Goal: Complete application form: Complete application form

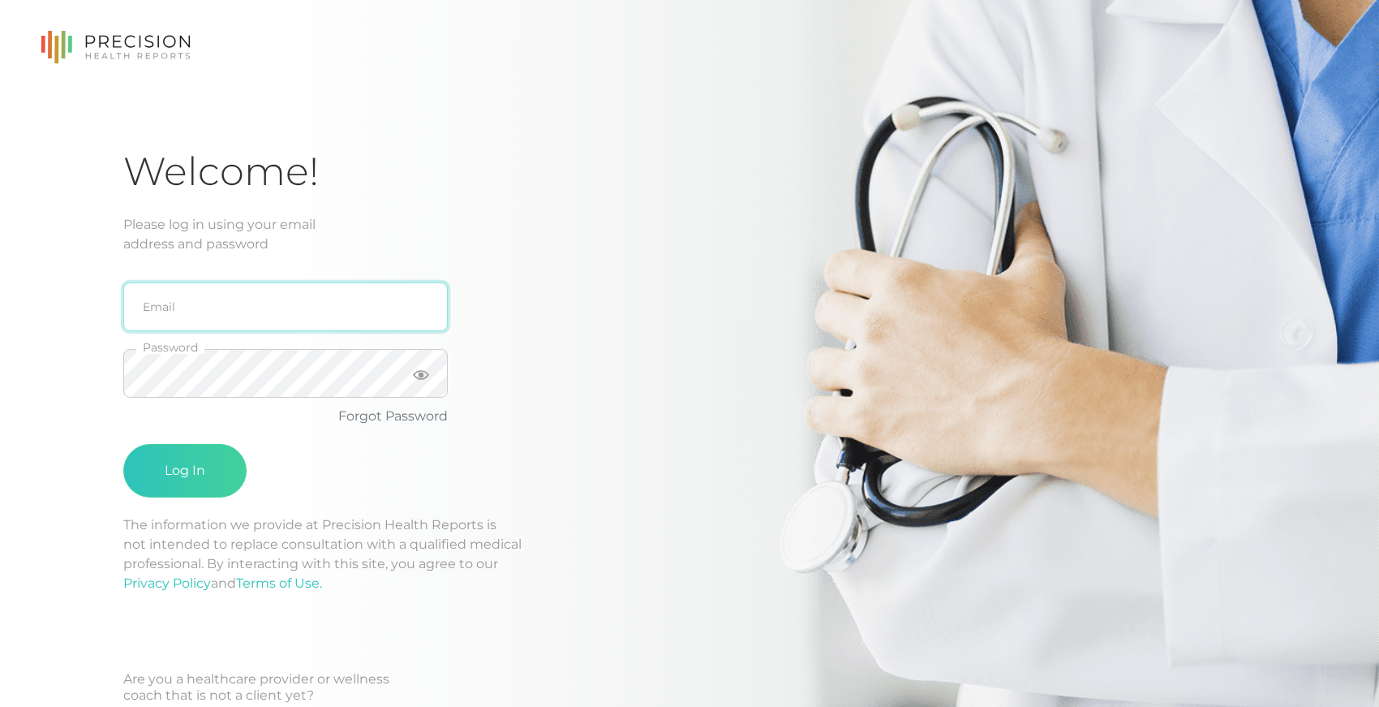
type input "[EMAIL_ADDRESS][DOMAIN_NAME]"
click at [105, 407] on div "Welcome! Please log in using your email address and password [EMAIL_ADDRESS][DO…" at bounding box center [689, 388] width 1379 height 776
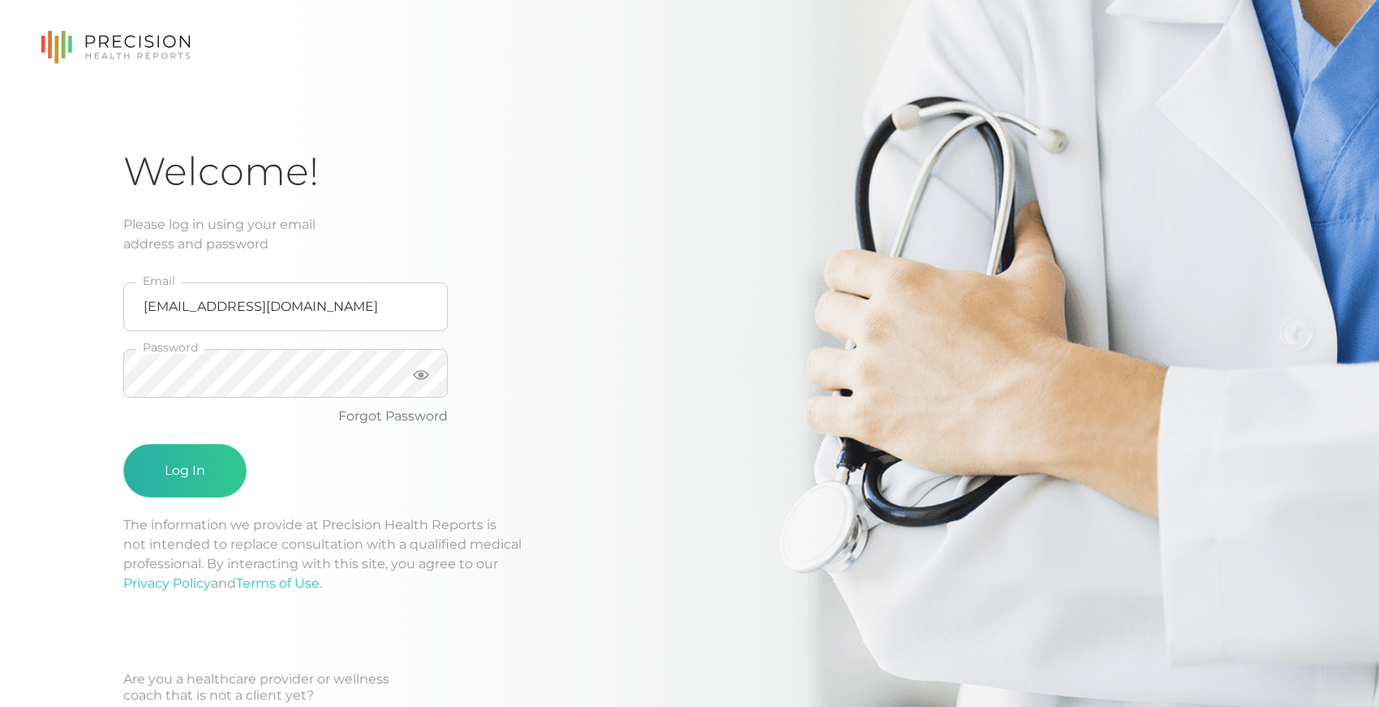
click at [157, 463] on button "Log In" at bounding box center [184, 471] width 123 height 54
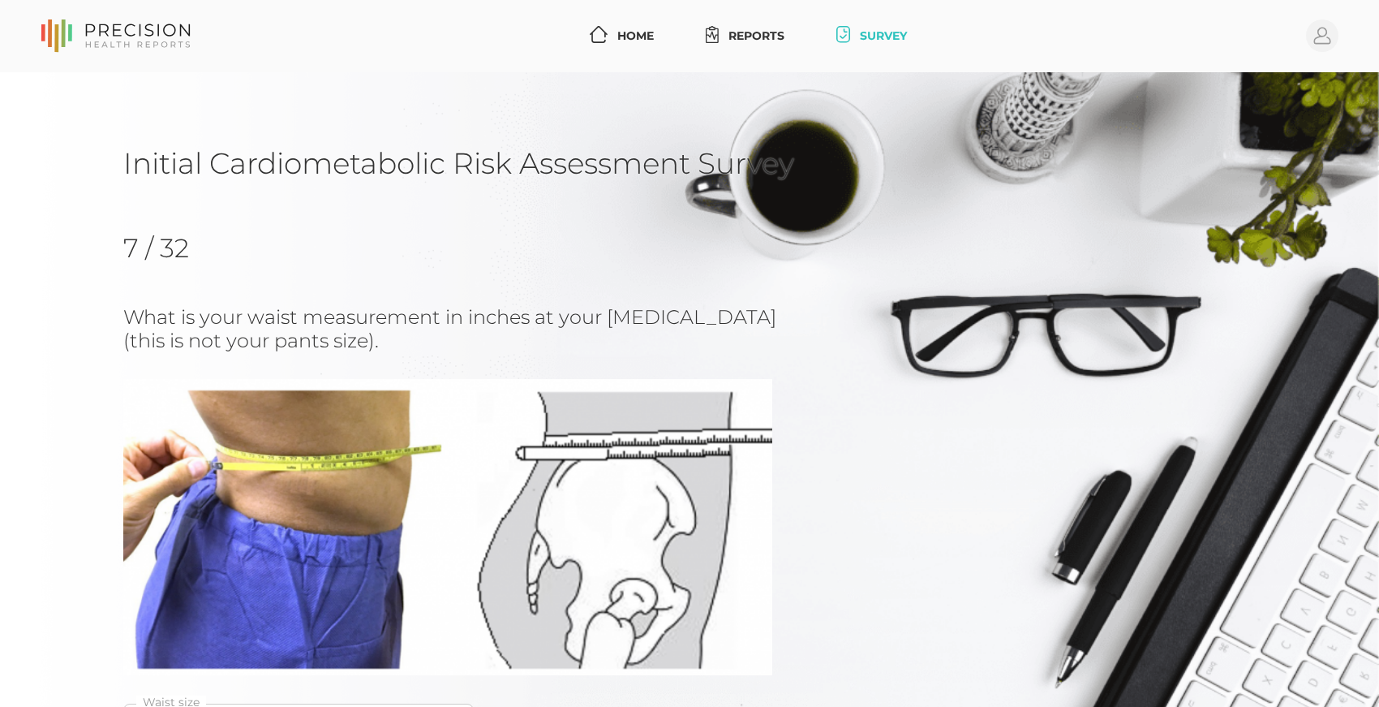
click at [78, 403] on div "Initial Cardiometabolic Risk Assessment Survey 7 / 32 What is your waist measur…" at bounding box center [689, 509] width 1379 height 875
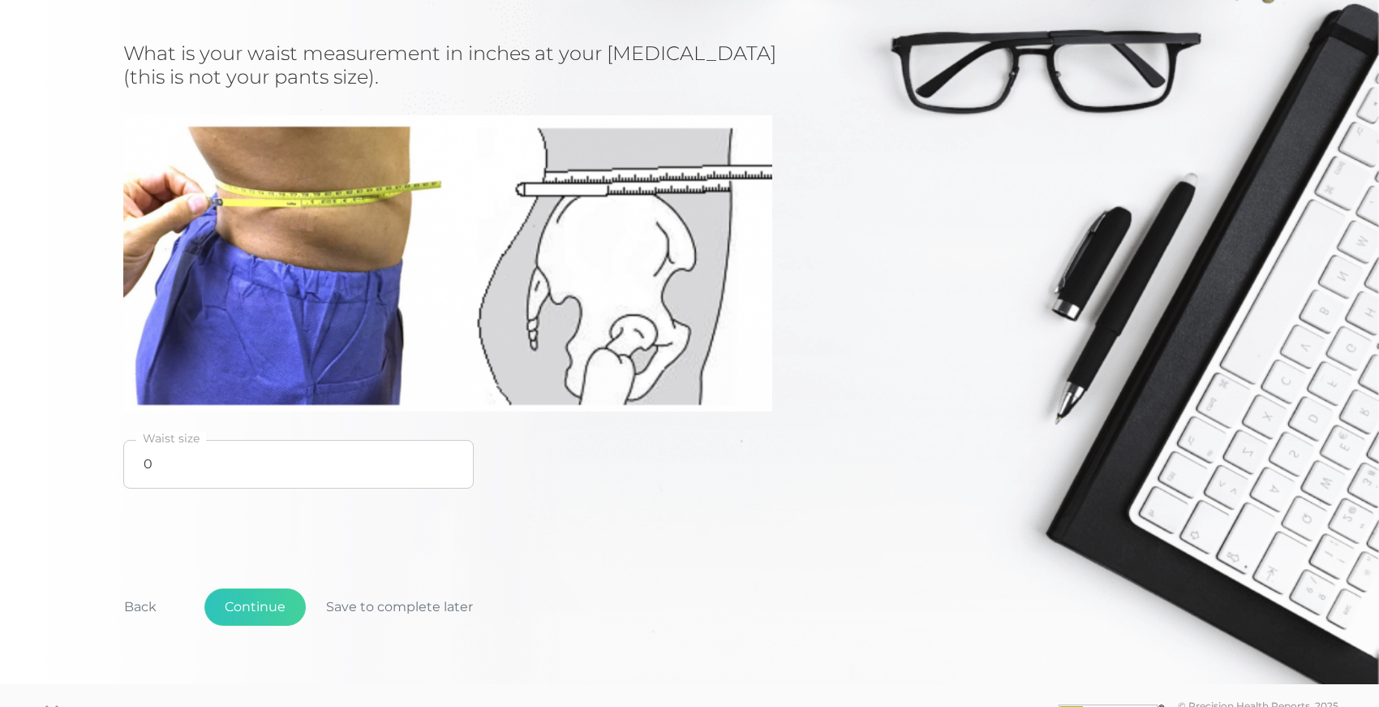
scroll to position [277, 0]
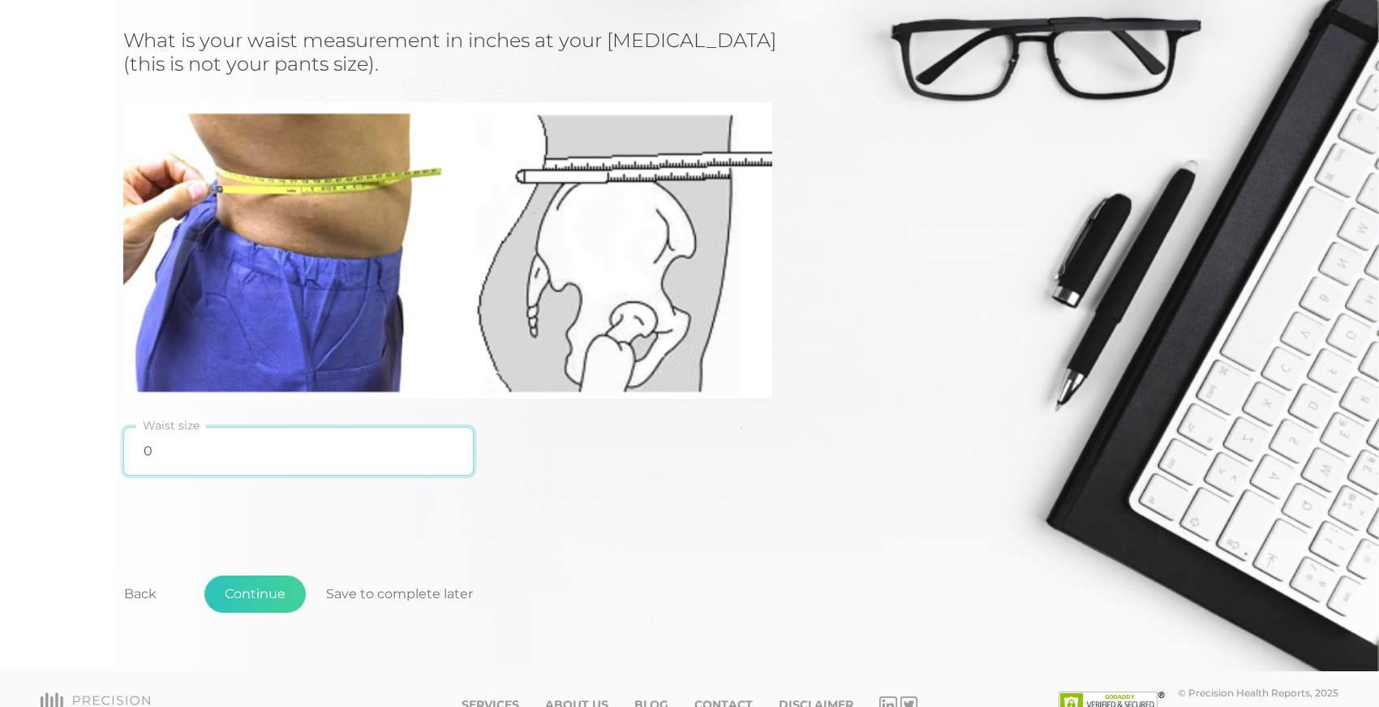
drag, startPoint x: 153, startPoint y: 449, endPoint x: 144, endPoint y: 449, distance: 8.9
click at [144, 449] on input "0" at bounding box center [298, 451] width 350 height 49
type input "30"
click at [256, 594] on button "Continue" at bounding box center [254, 593] width 101 height 37
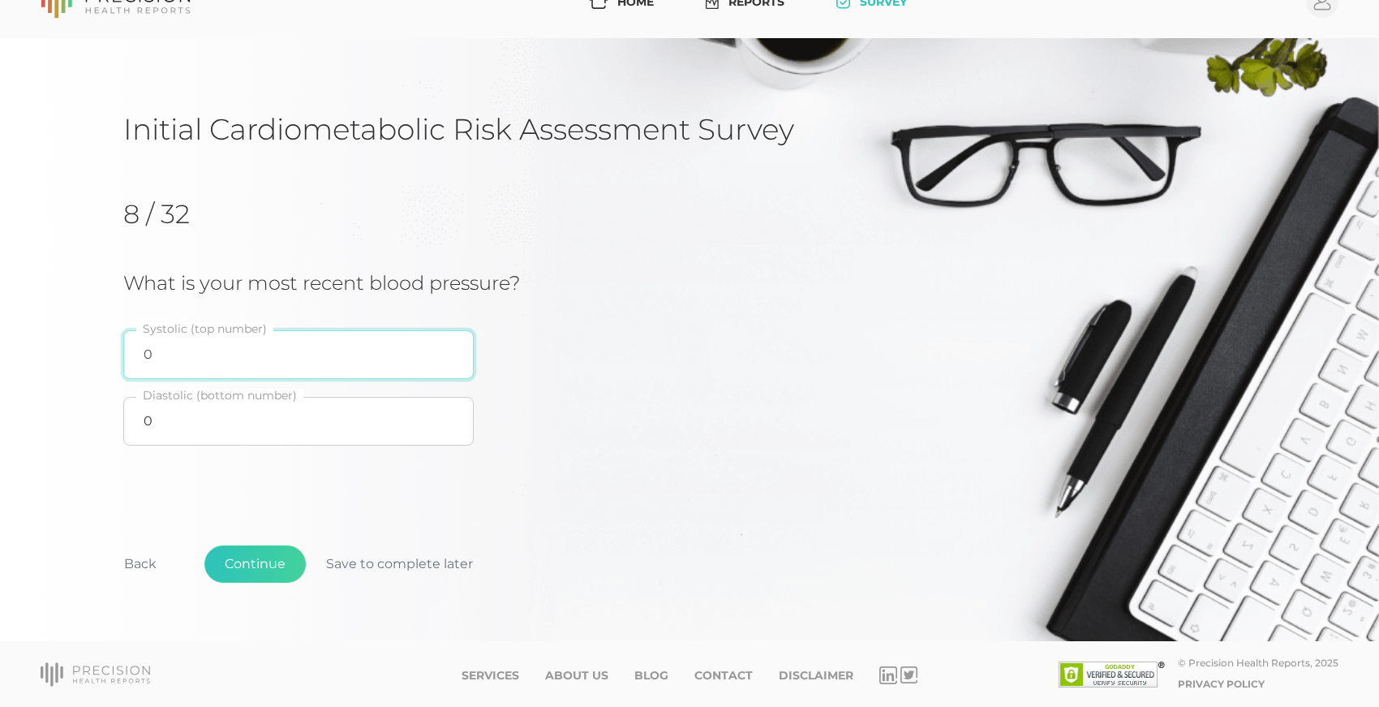
click at [154, 355] on input "0" at bounding box center [298, 354] width 350 height 49
type input "130"
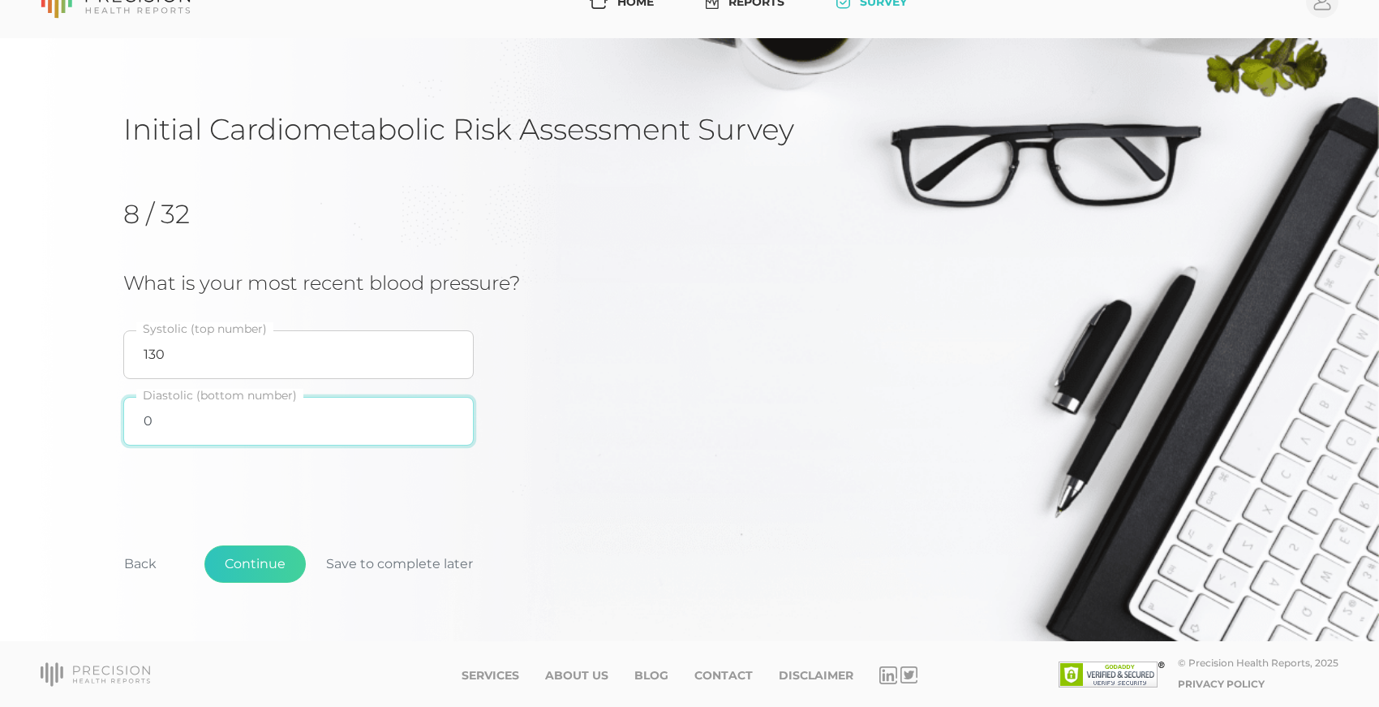
click at [147, 419] on input "0" at bounding box center [298, 421] width 350 height 49
type input "88"
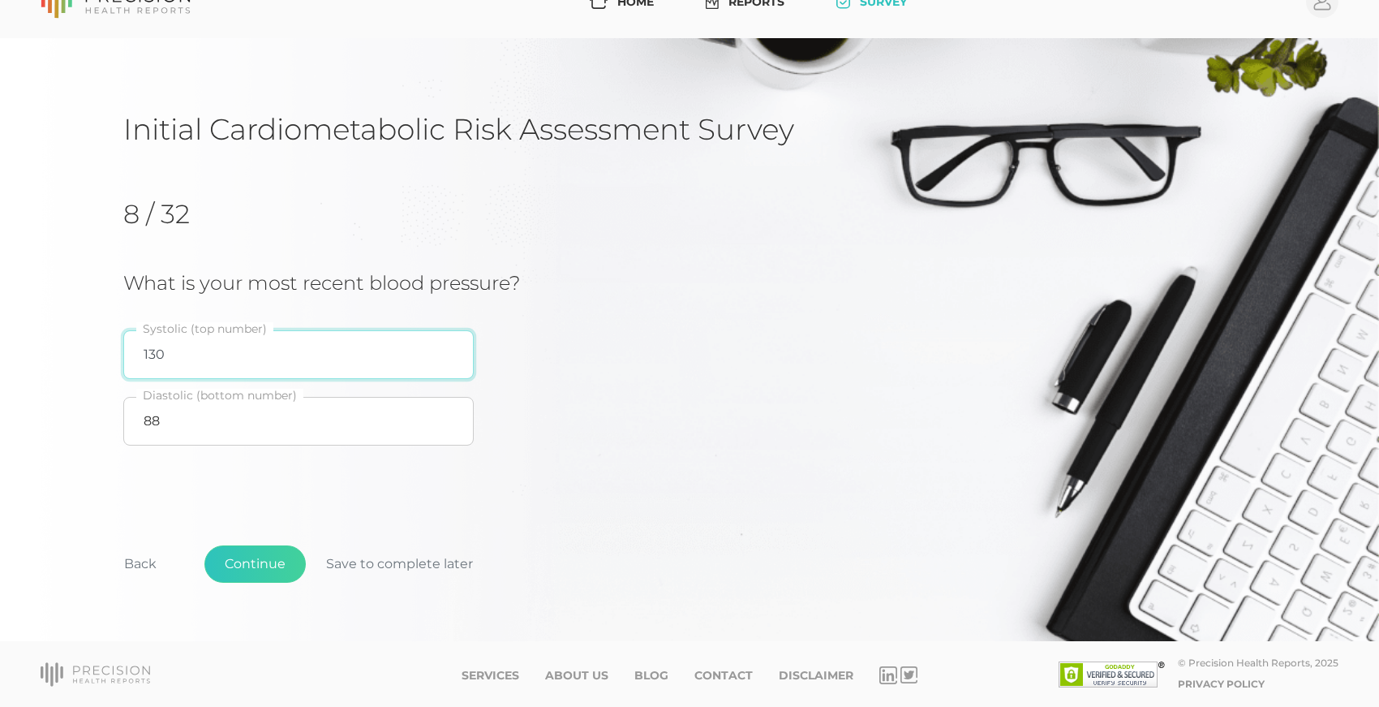
drag, startPoint x: 173, startPoint y: 355, endPoint x: 110, endPoint y: 342, distance: 64.6
click at [110, 342] on div "Initial Cardiometabolic Risk Assessment Survey 8 / 32 What is your most recent …" at bounding box center [689, 339] width 1379 height 603
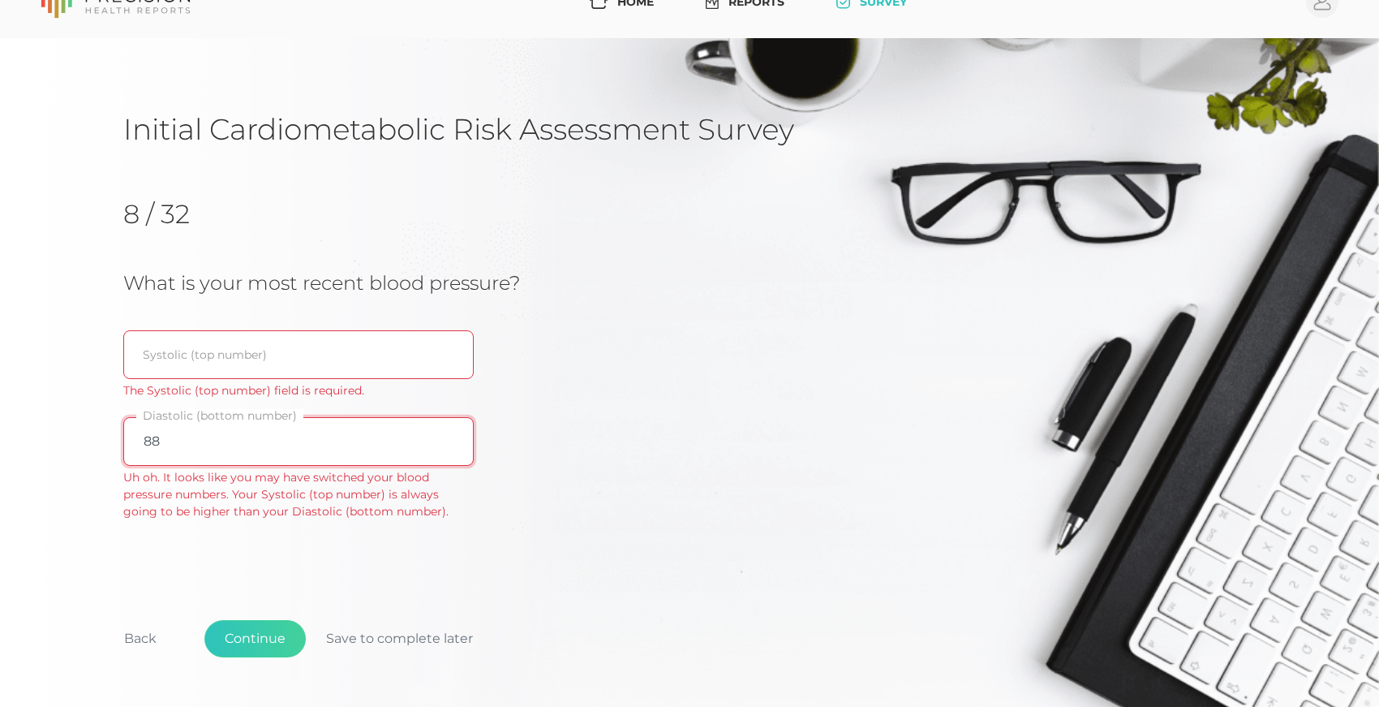
drag, startPoint x: 165, startPoint y: 443, endPoint x: 102, endPoint y: 430, distance: 63.8
click at [103, 431] on div "Initial Cardiometabolic Risk Assessment Survey 8 / 32 What is your most recent …" at bounding box center [689, 376] width 1379 height 677
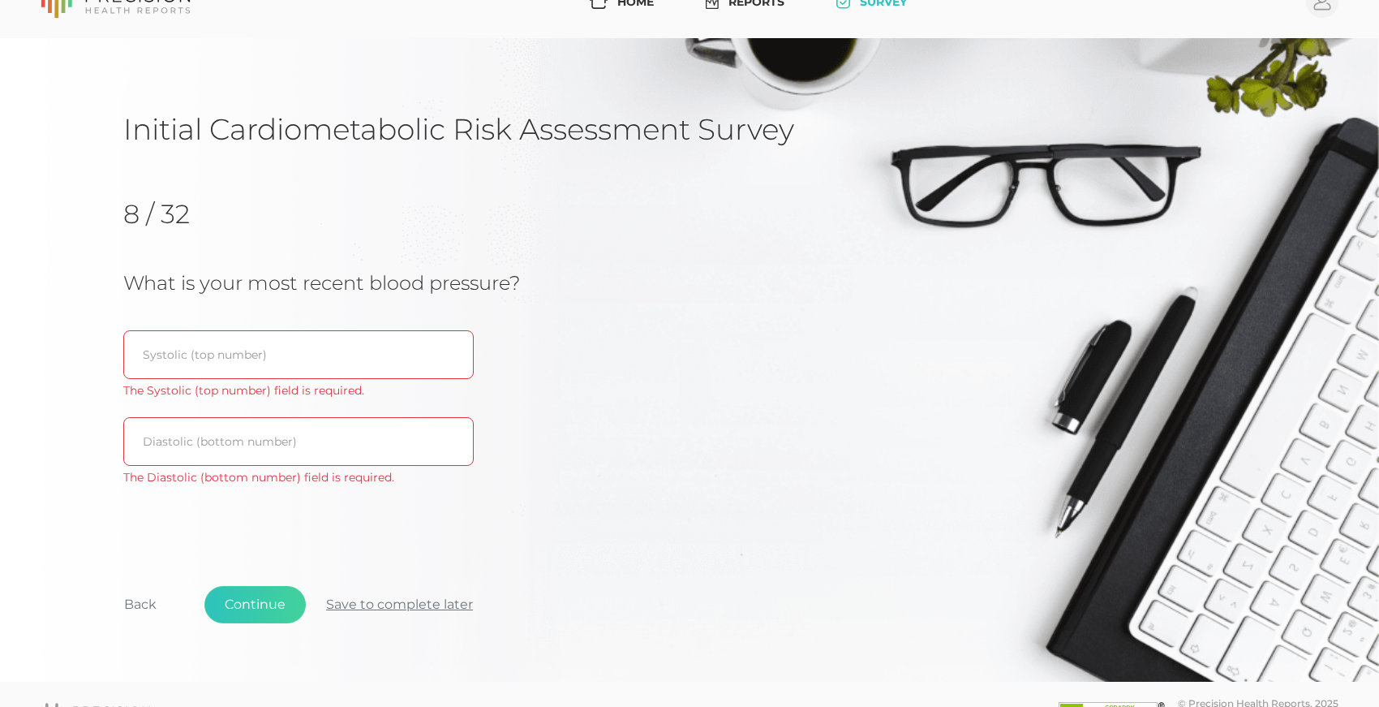
click at [349, 601] on button "Save to complete later" at bounding box center [399, 604] width 187 height 37
click at [88, 531] on div "Initial Cardiometabolic Risk Assessment Survey 8 / 32 What is your most recent …" at bounding box center [689, 359] width 1379 height 643
click at [234, 602] on button "Continue" at bounding box center [254, 604] width 101 height 37
click at [347, 605] on span "Continue Save to complete later" at bounding box center [348, 604] width 289 height 37
click at [135, 599] on button "Back" at bounding box center [140, 604] width 73 height 37
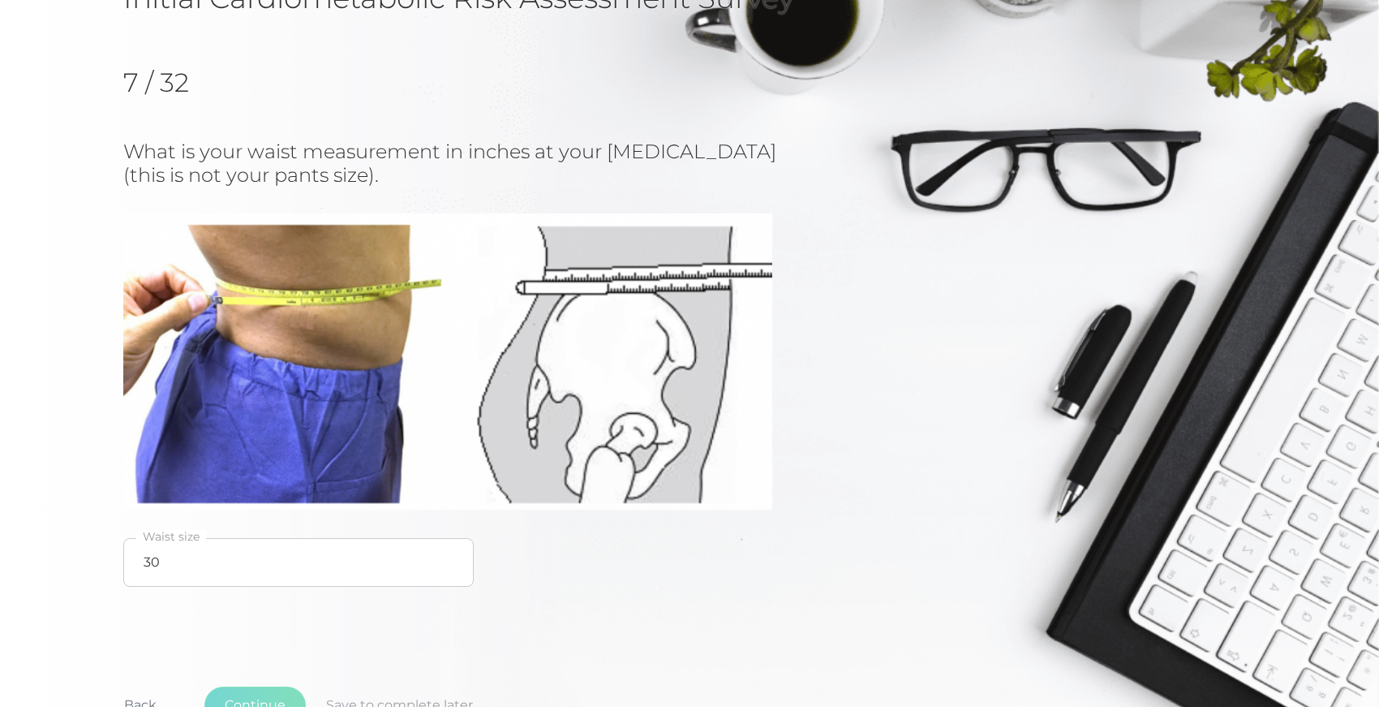
scroll to position [207, 0]
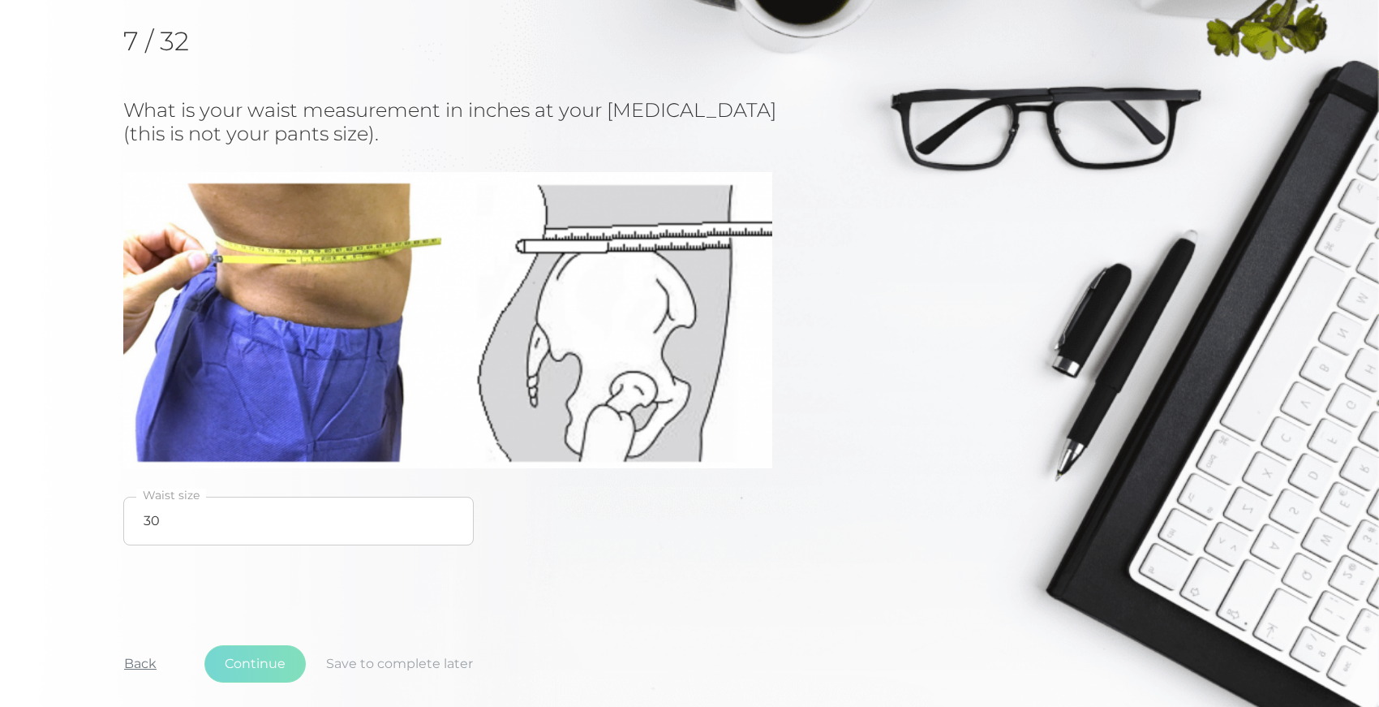
click at [137, 656] on button "Back" at bounding box center [140, 663] width 73 height 37
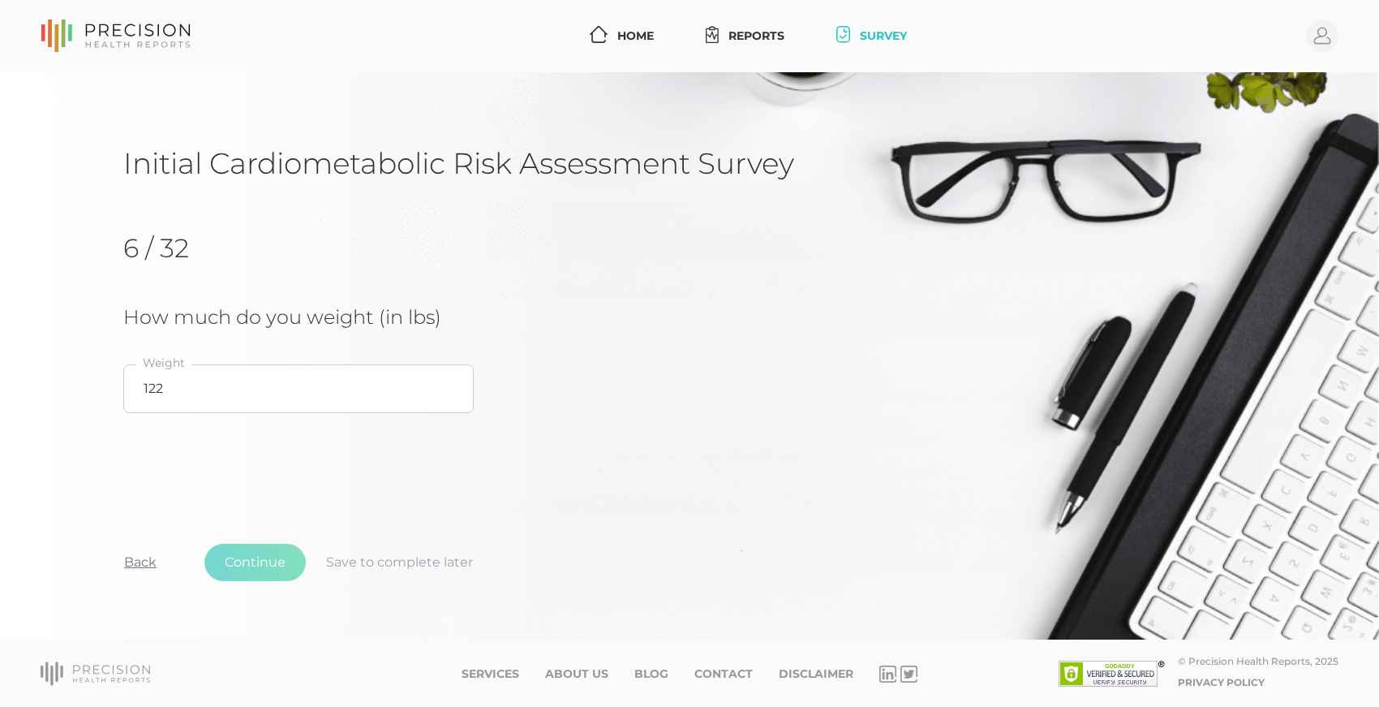
click at [138, 561] on button "Back" at bounding box center [140, 562] width 73 height 37
click at [146, 561] on button "Back" at bounding box center [140, 562] width 73 height 37
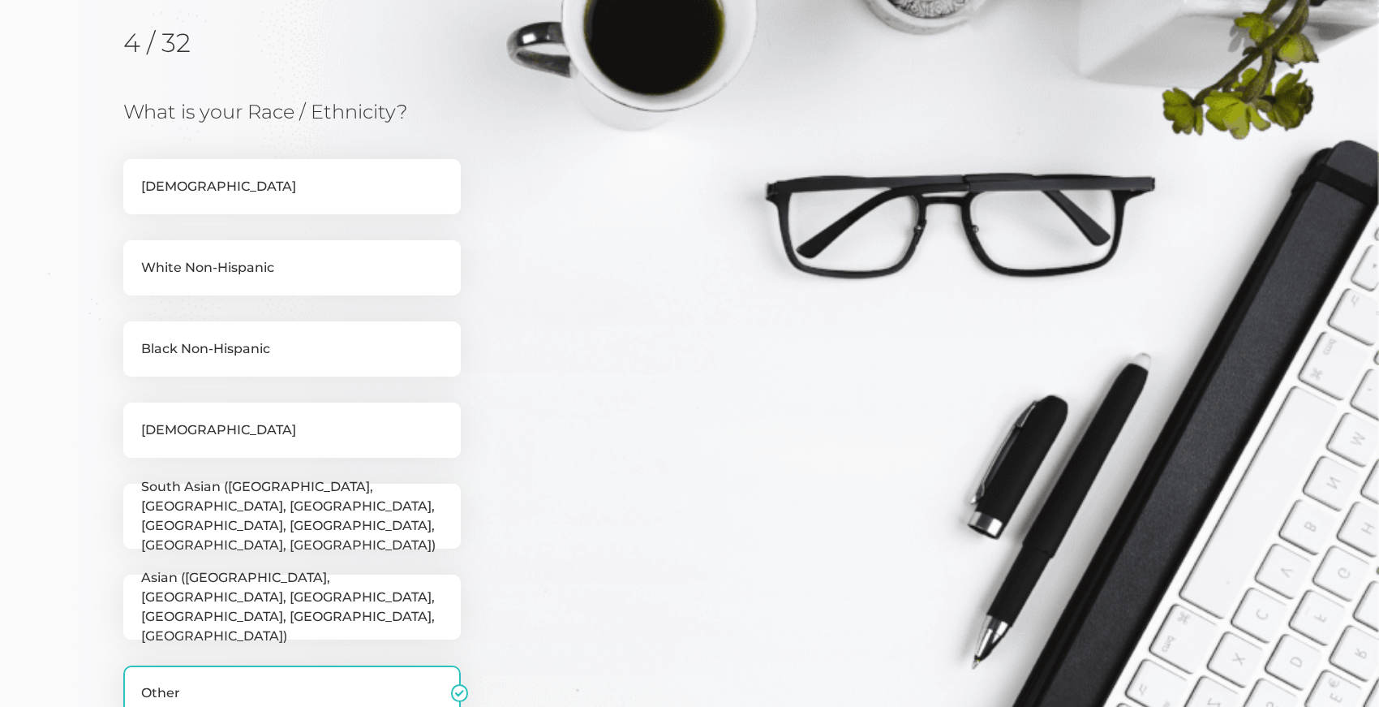
scroll to position [207, 0]
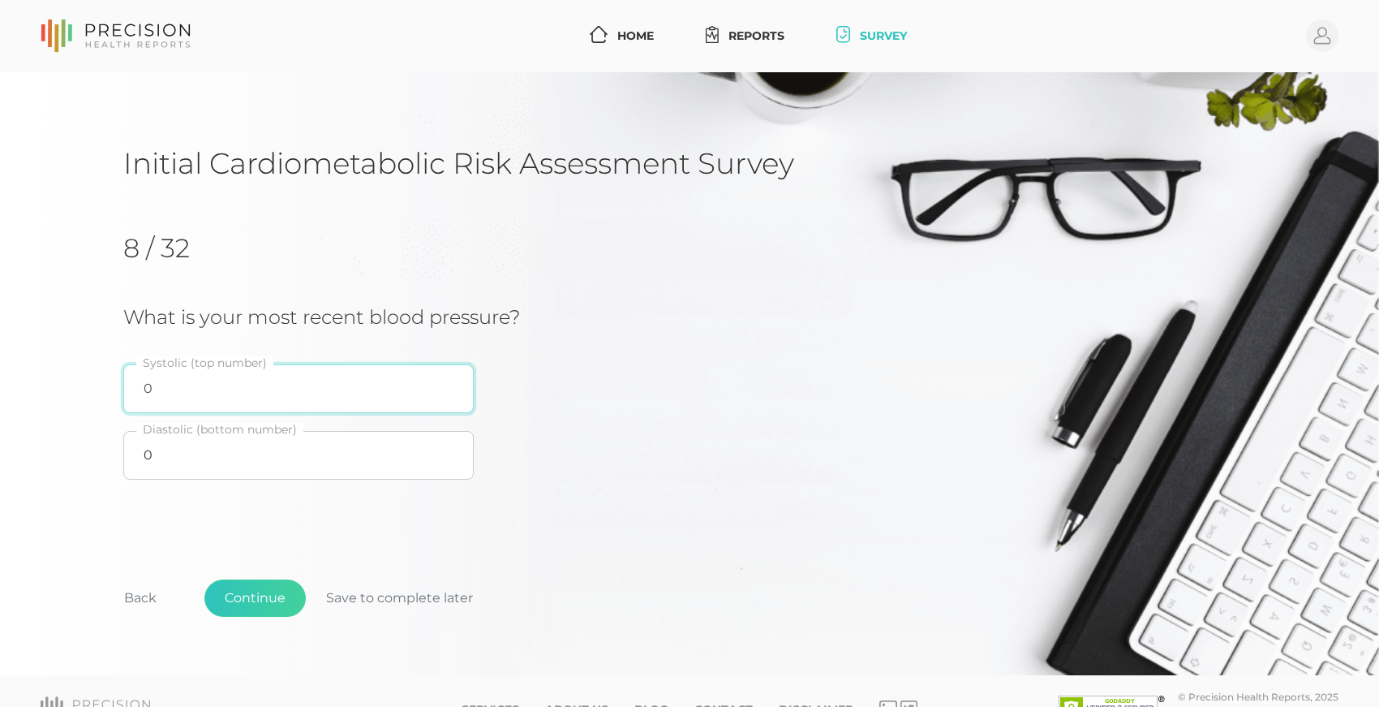
click at [171, 388] on input "0" at bounding box center [298, 388] width 350 height 49
type input "130"
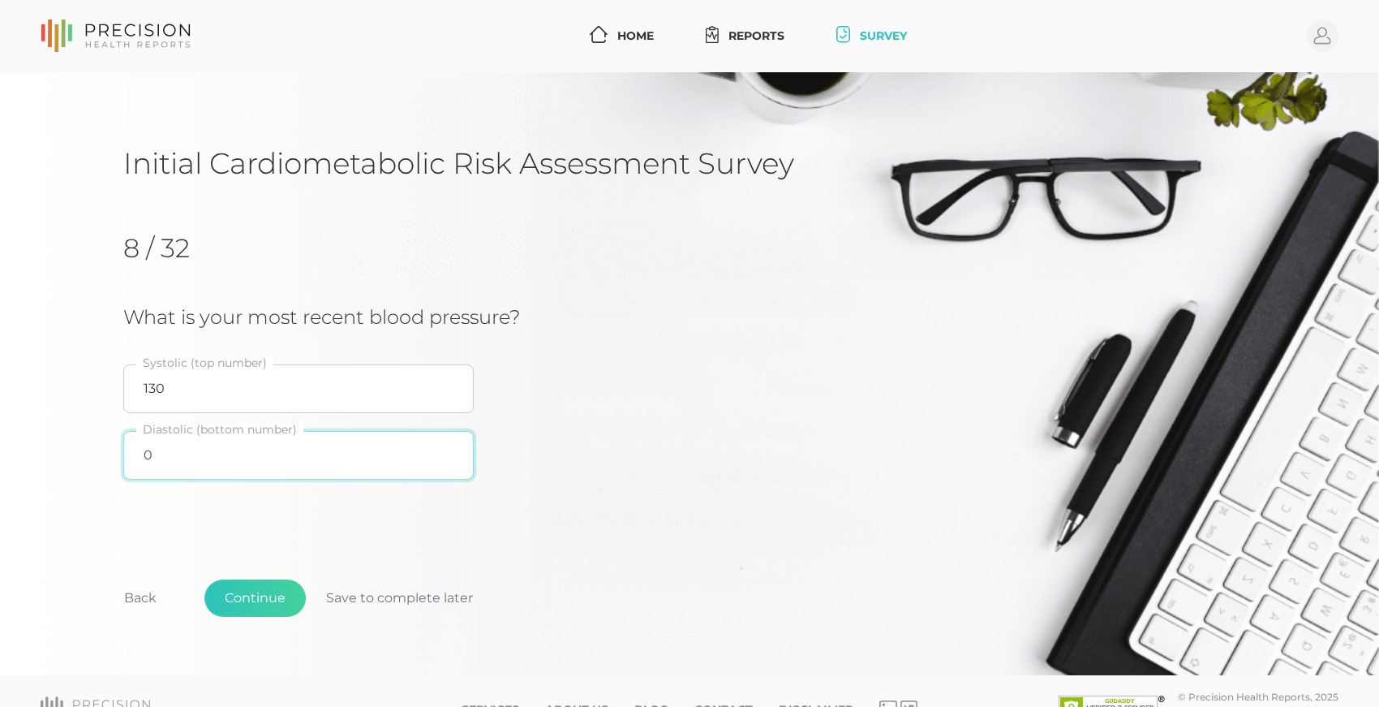
click at [163, 461] on input "0" at bounding box center [298, 455] width 350 height 49
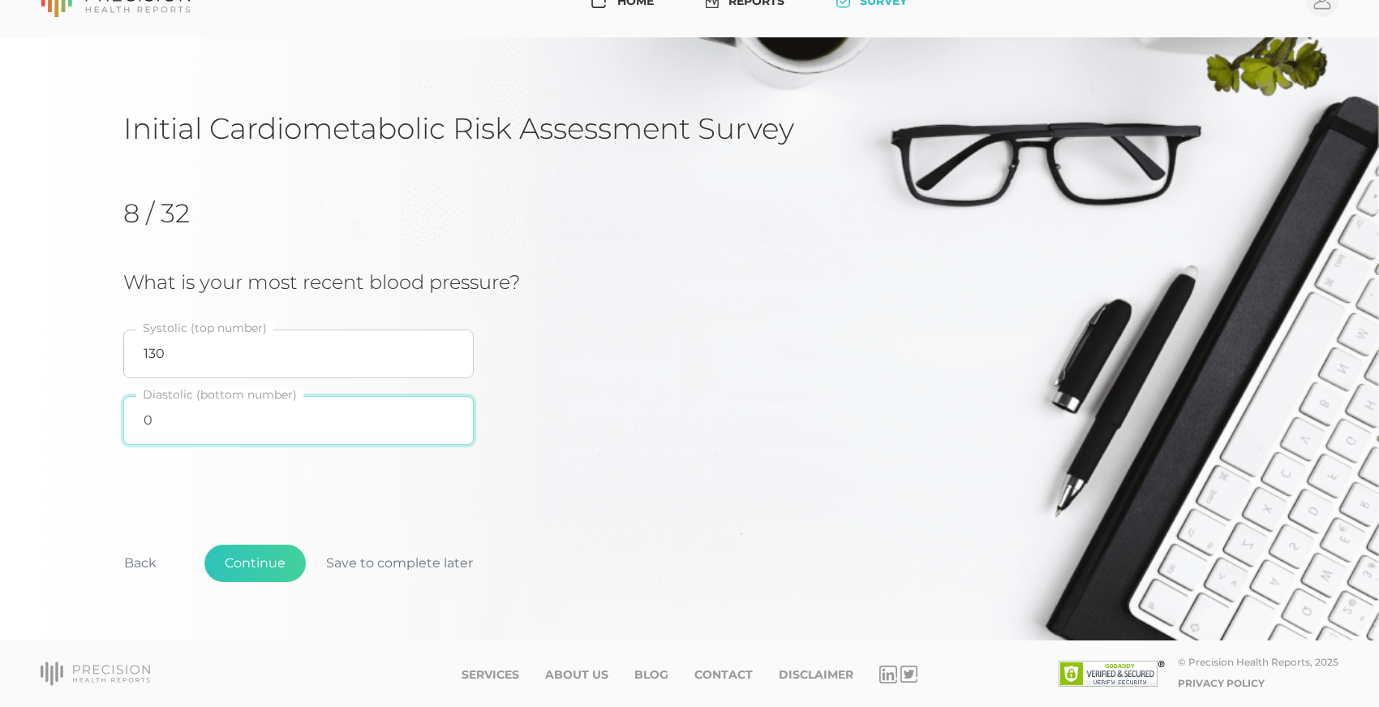
scroll to position [34, 0]
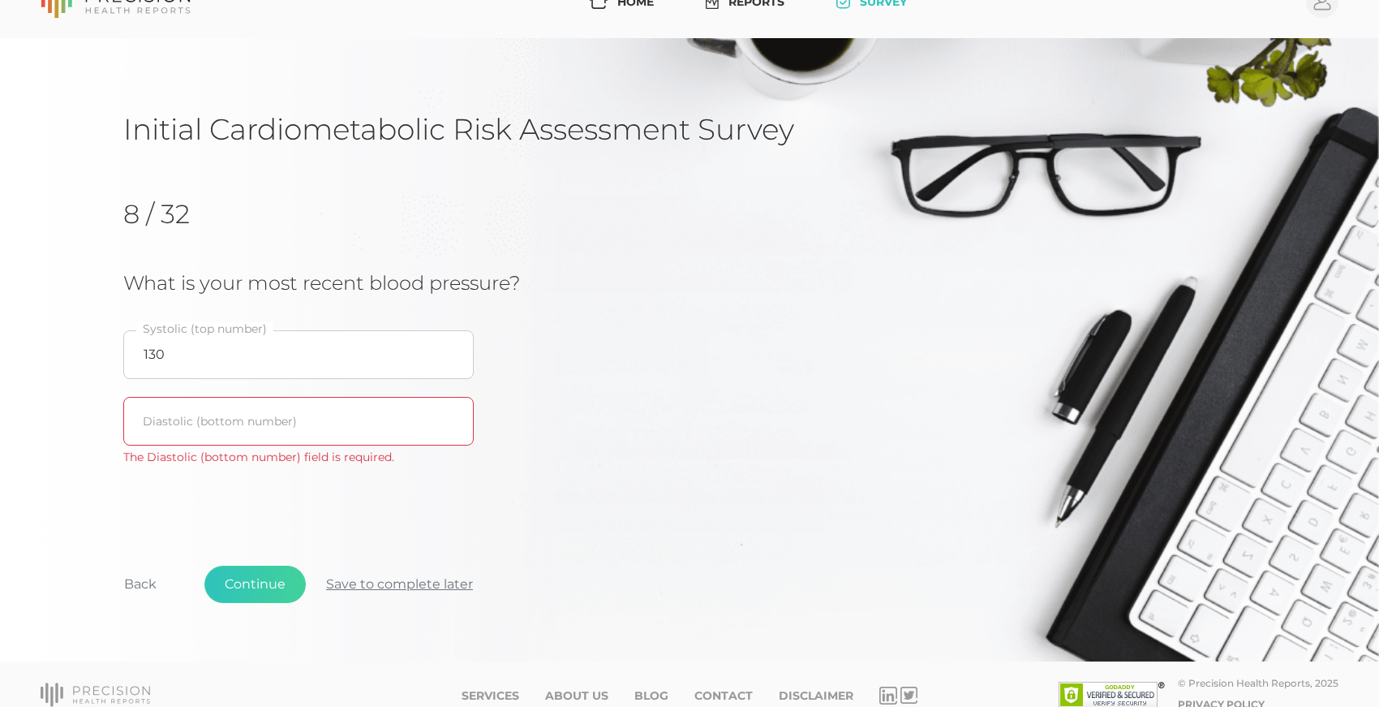
click at [350, 579] on button "Save to complete later" at bounding box center [399, 583] width 187 height 37
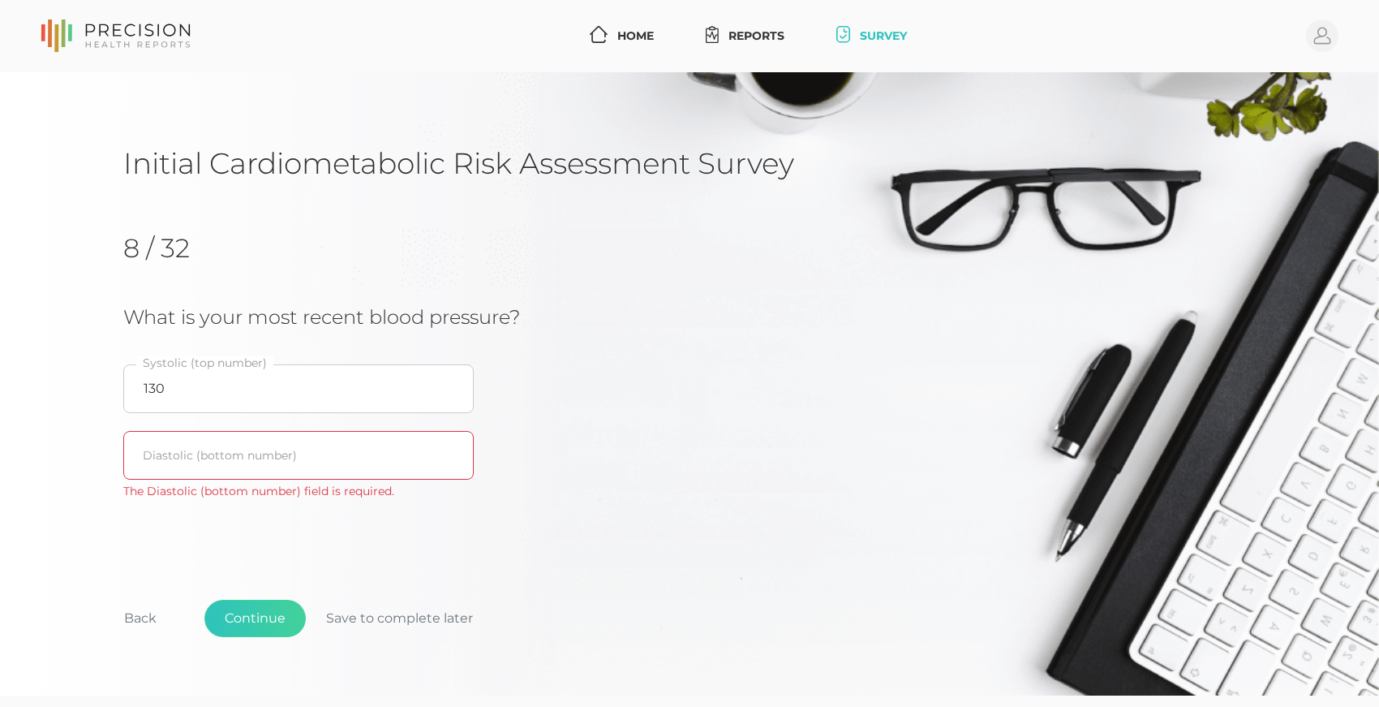
scroll to position [2, 0]
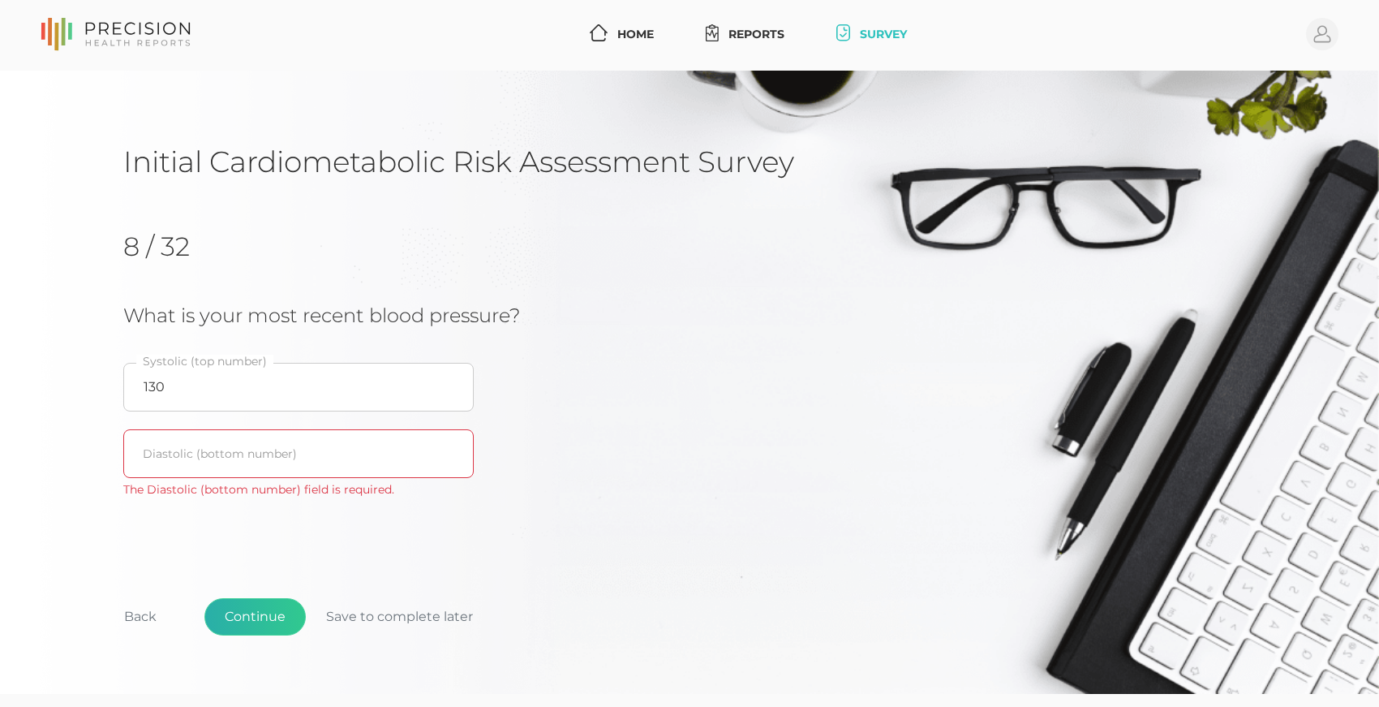
click at [264, 620] on button "Continue" at bounding box center [254, 616] width 101 height 37
click at [519, 571] on div "Back Continue Save to complete later" at bounding box center [689, 625] width 1133 height 120
click at [335, 525] on div "8 / 32 What is your most recent blood pressure? 130 Systolic (top number) Diast…" at bounding box center [689, 369] width 1133 height 328
click at [297, 451] on input "text" at bounding box center [298, 453] width 350 height 49
type input "88"
